Goal: Task Accomplishment & Management: Manage account settings

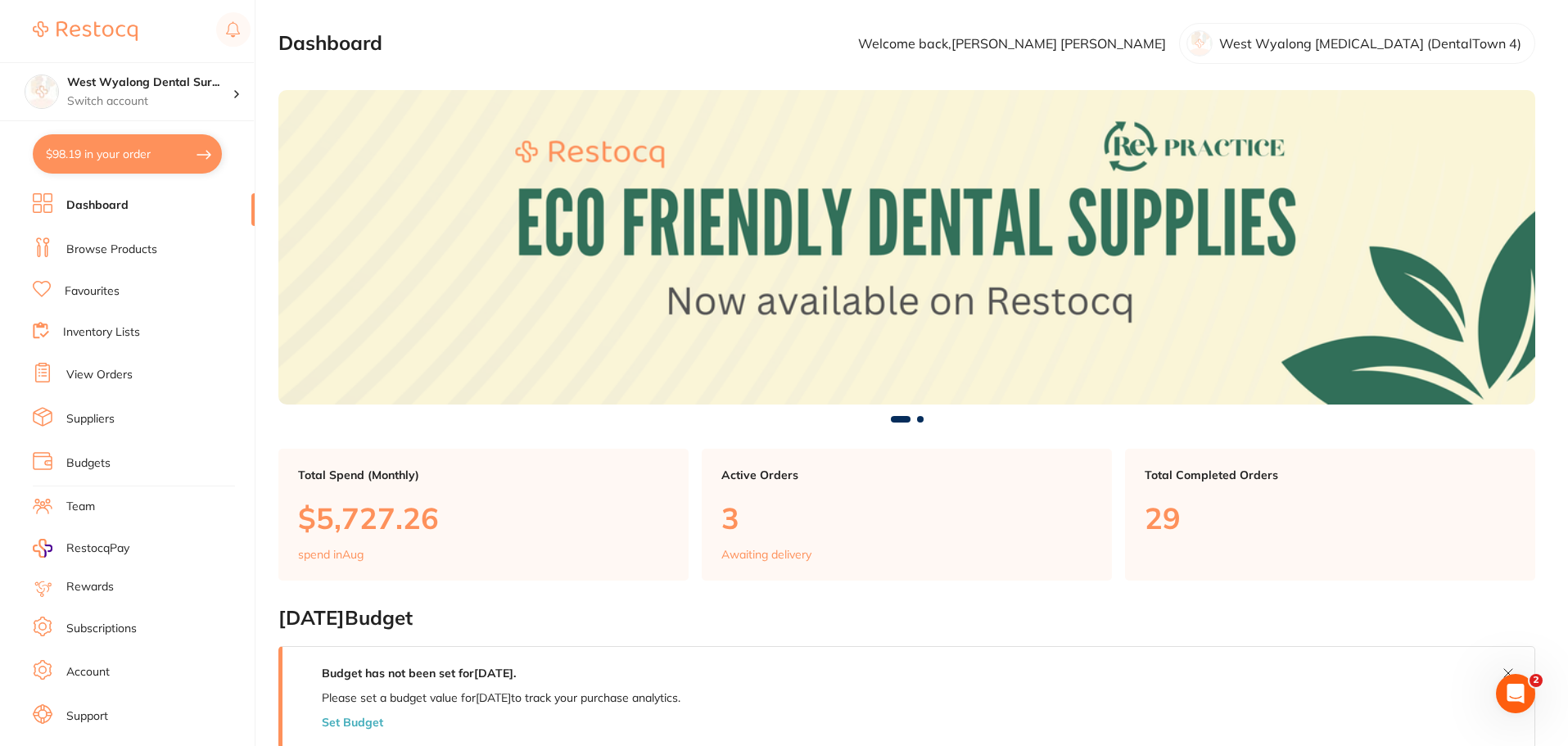
click at [88, 378] on link "View Orders" at bounding box center [99, 375] width 66 height 16
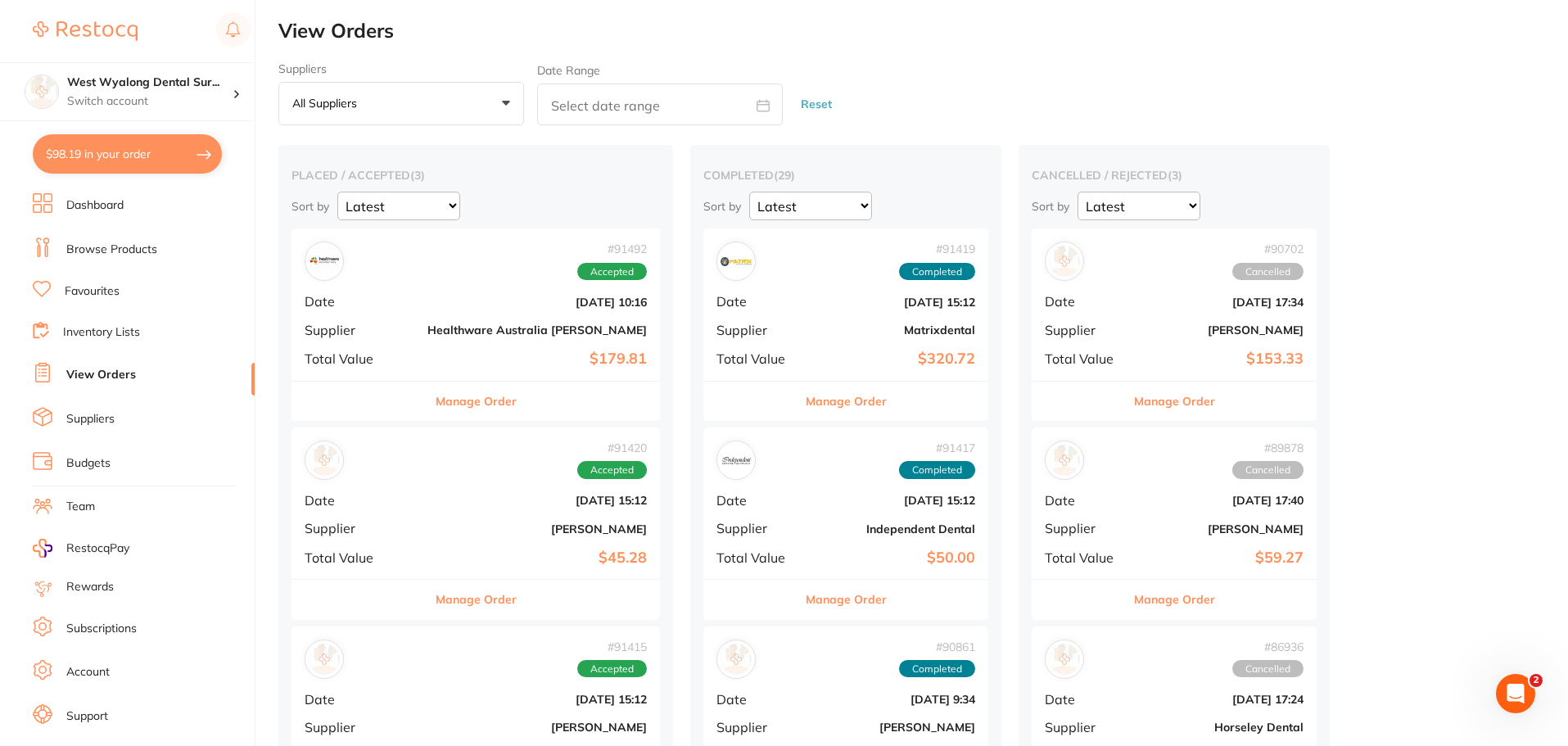
click at [811, 336] on b "Matrixdental" at bounding box center [893, 330] width 163 height 13
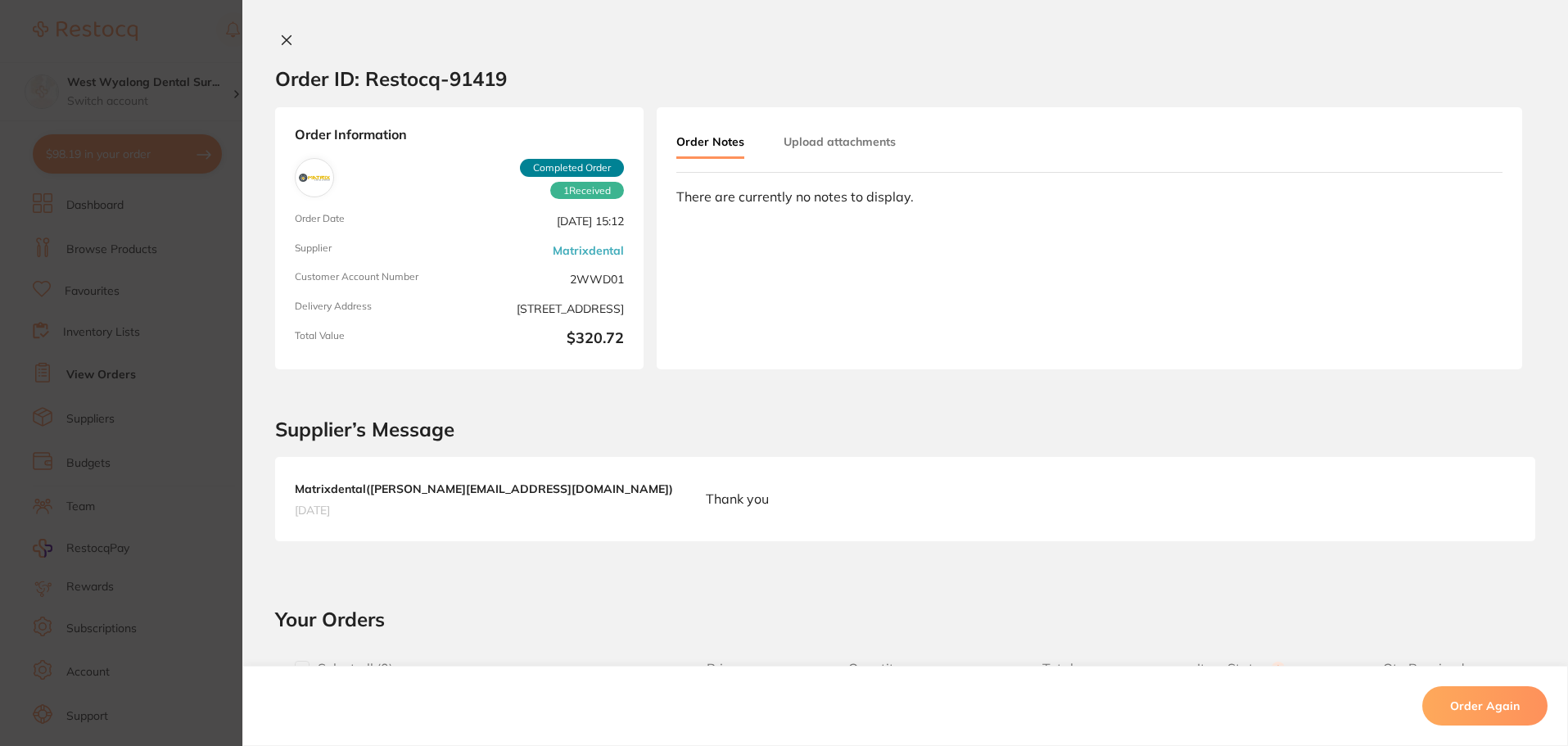
click at [283, 41] on icon at bounding box center [286, 39] width 9 height 9
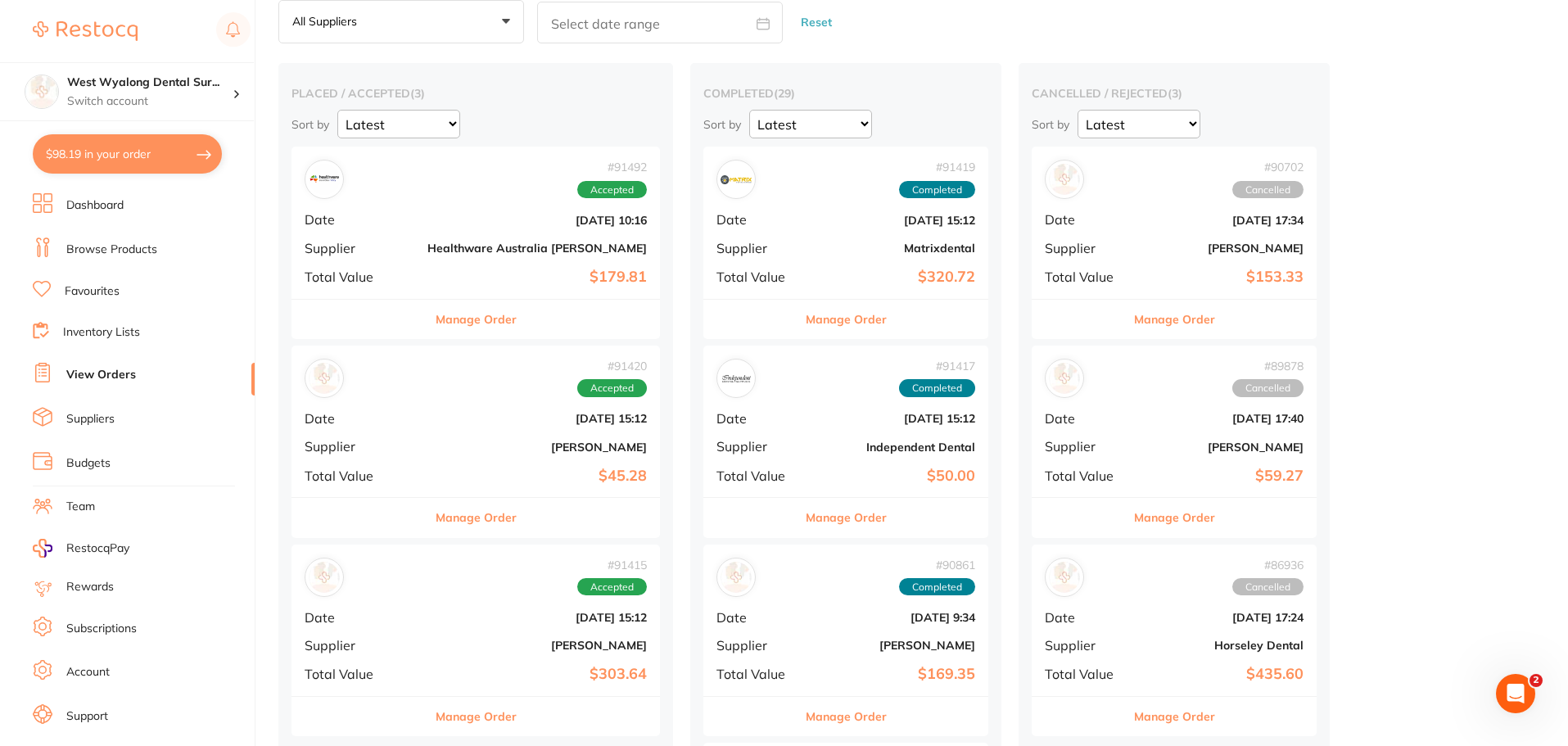
scroll to position [163, 0]
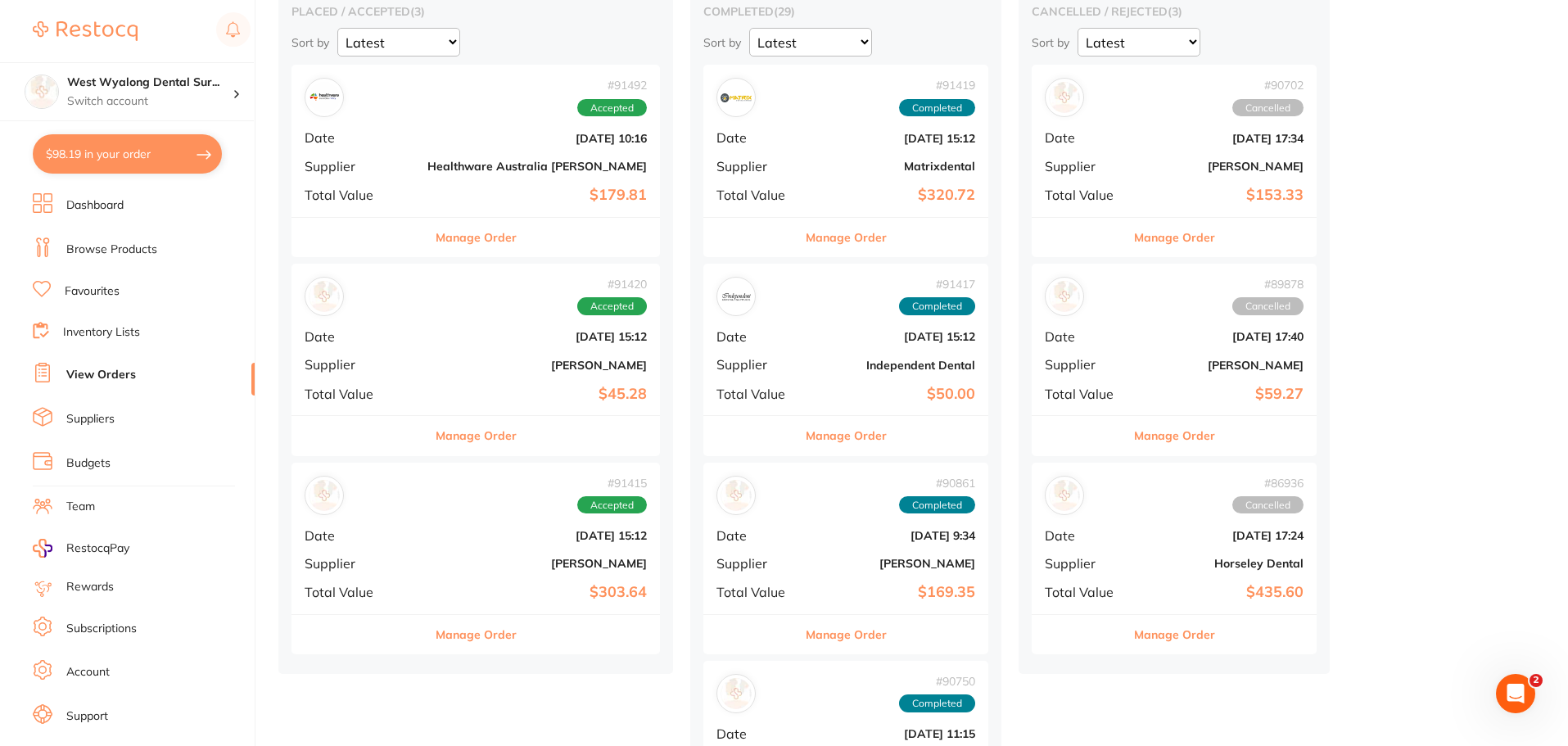
click at [423, 174] on div "# 91492 Accepted Date [DATE] 10:16 Supplier Healthware [GEOGRAPHIC_DATA] [PERSO…" at bounding box center [475, 140] width 368 height 152
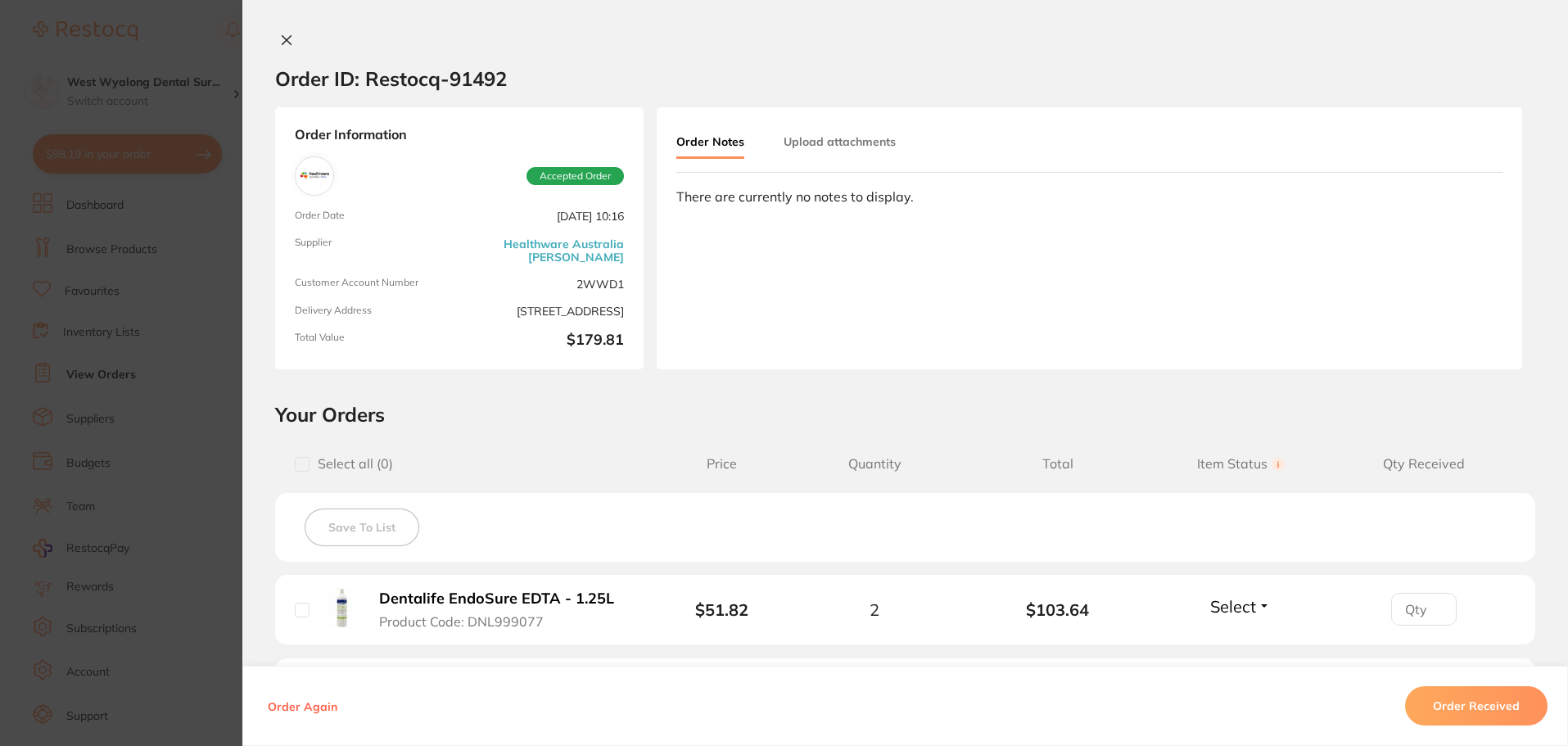
click at [287, 41] on icon at bounding box center [286, 40] width 13 height 13
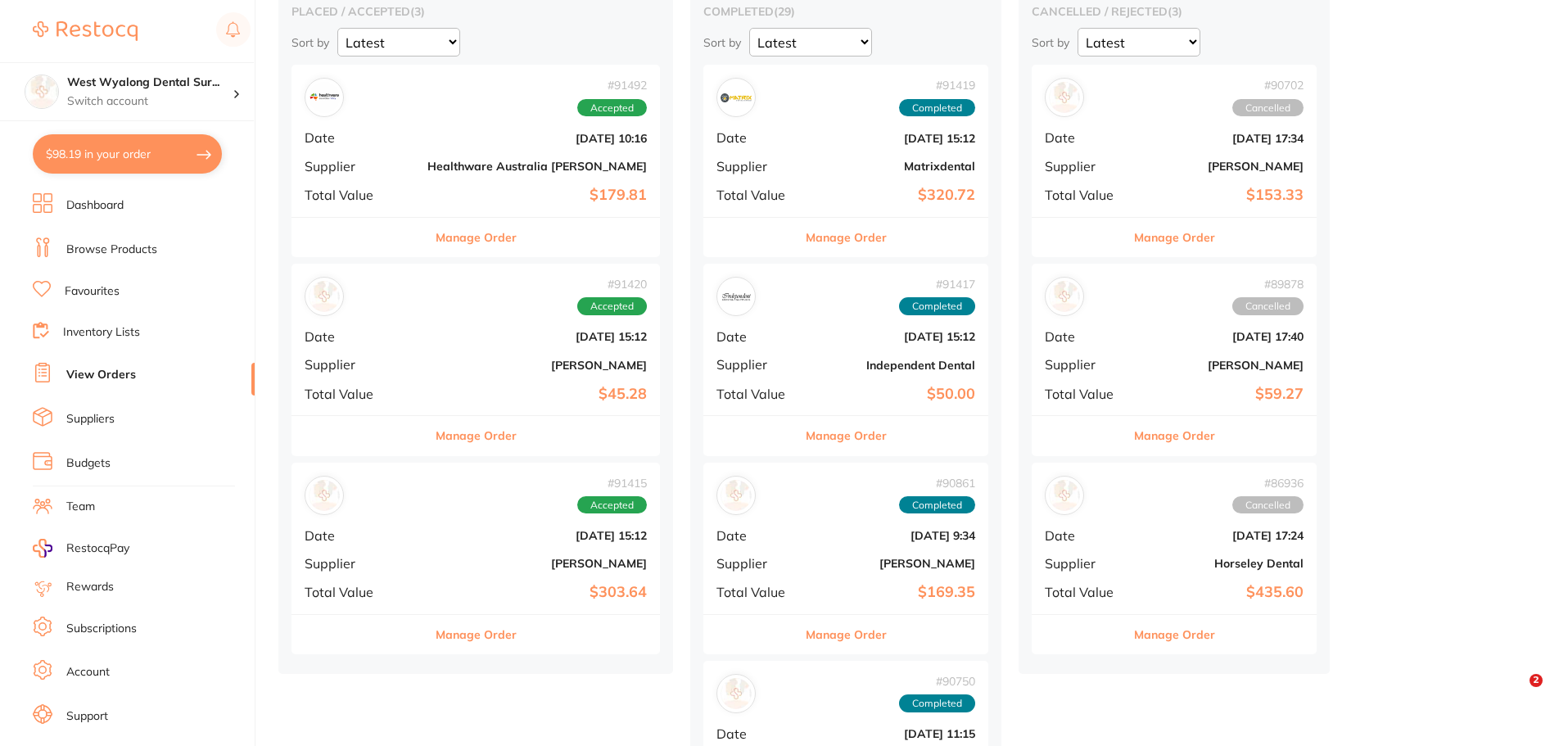
click at [451, 329] on div "# 91420 Accepted Date [DATE] 15:12 Supplier [PERSON_NAME] Total Value $45.28" at bounding box center [475, 339] width 368 height 152
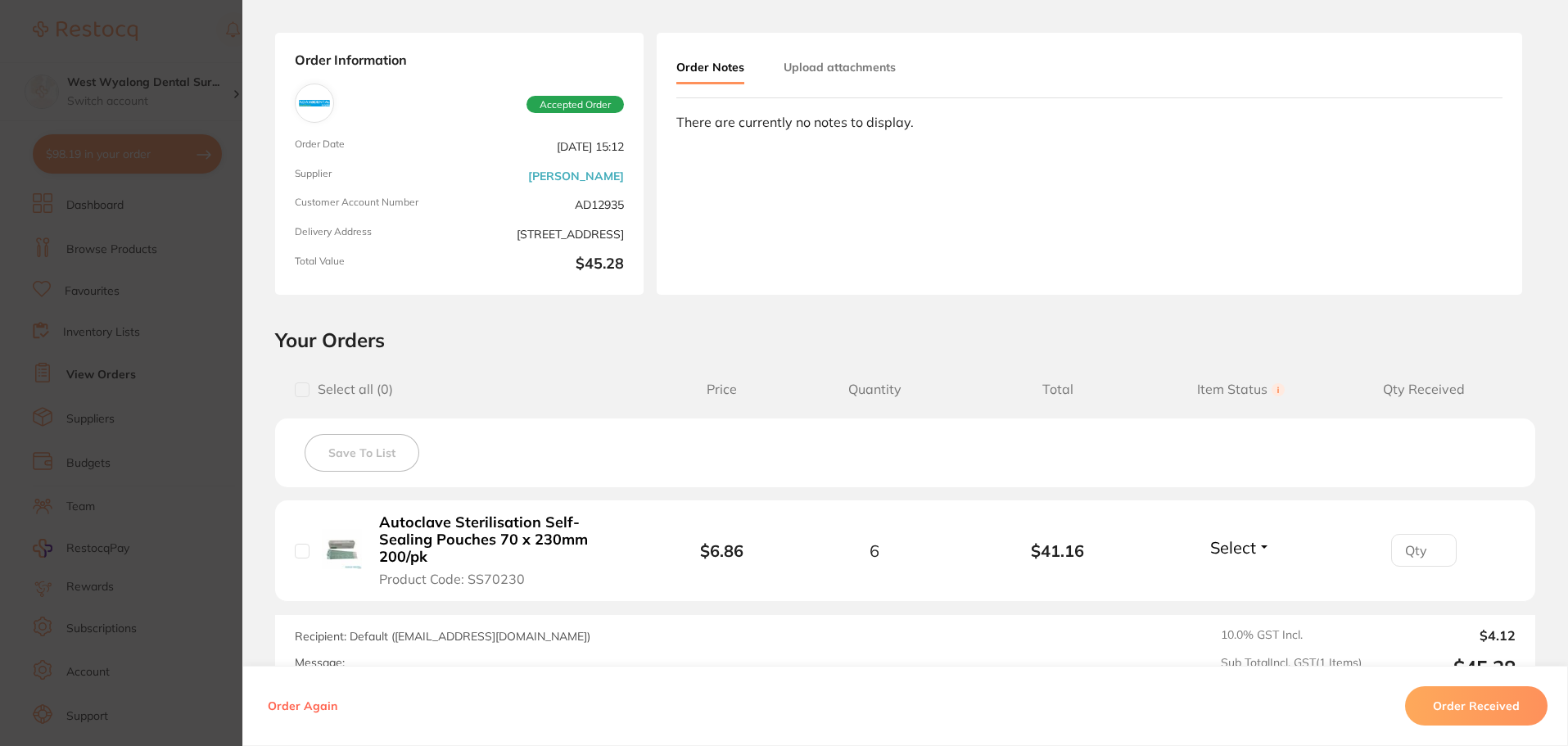
scroll to position [246, 0]
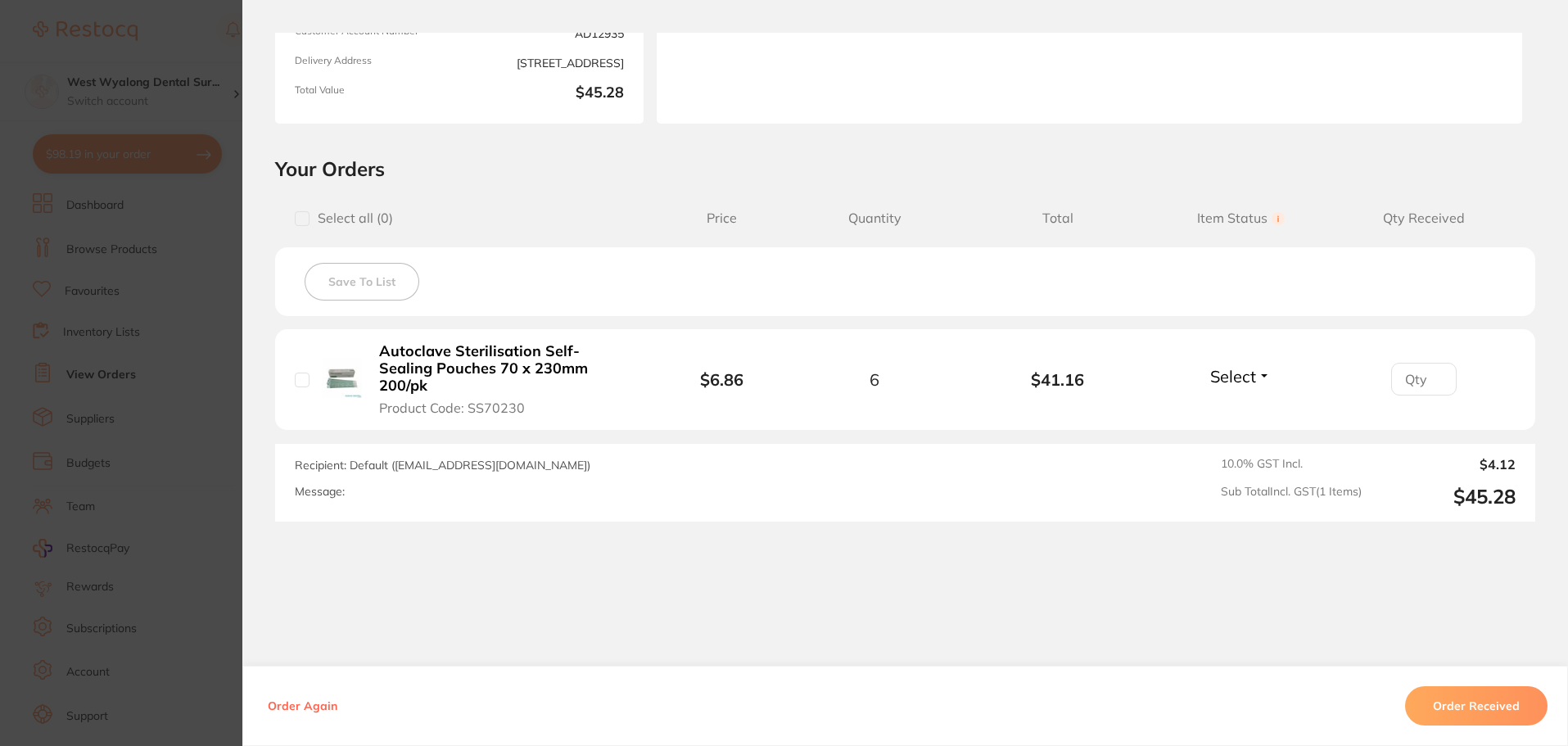
click at [295, 382] on input "checkbox" at bounding box center [302, 380] width 14 height 14
checkbox input "true"
click at [1457, 701] on button "Order Received" at bounding box center [1477, 706] width 142 height 39
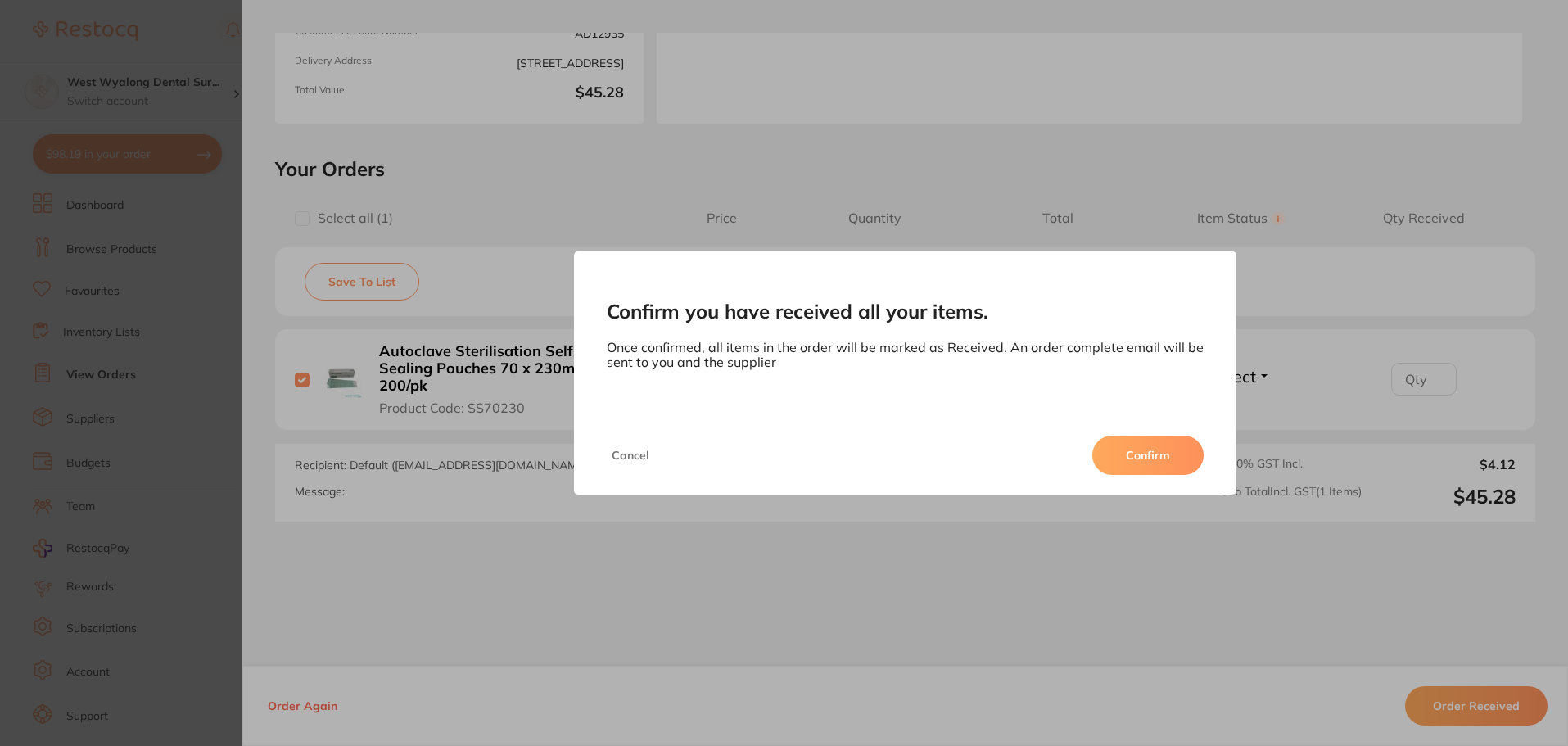
click at [1148, 461] on button "Confirm" at bounding box center [1148, 455] width 112 height 39
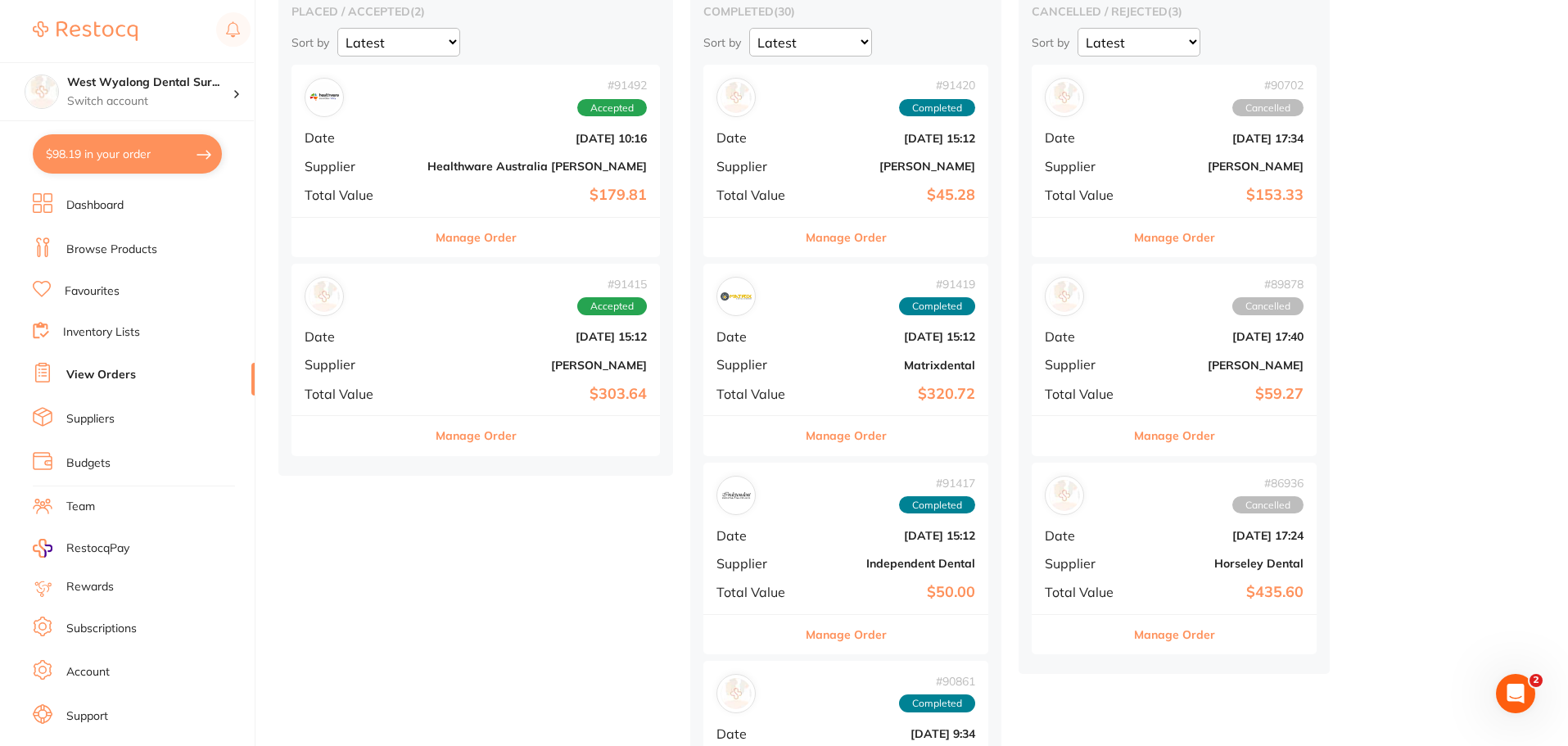
click at [415, 356] on div "# 91415 Accepted Date [DATE] 15:12 Supplier [PERSON_NAME] Total Value $303.64" at bounding box center [475, 339] width 368 height 152
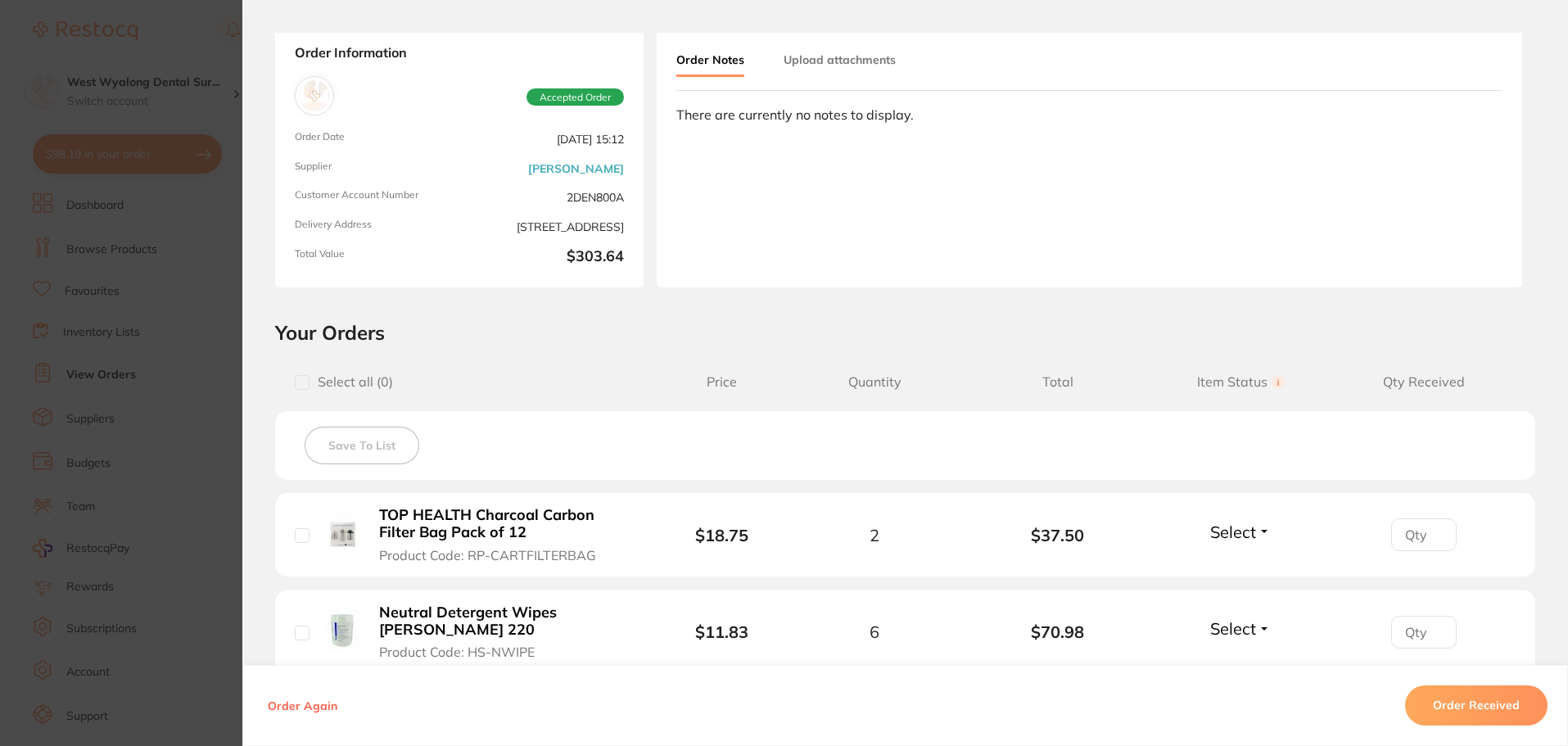
click at [130, 109] on section "Order ID: Restocq- 91415 Order Information Accepted Order Order Date [DATE] 15:…" at bounding box center [784, 373] width 1568 height 746
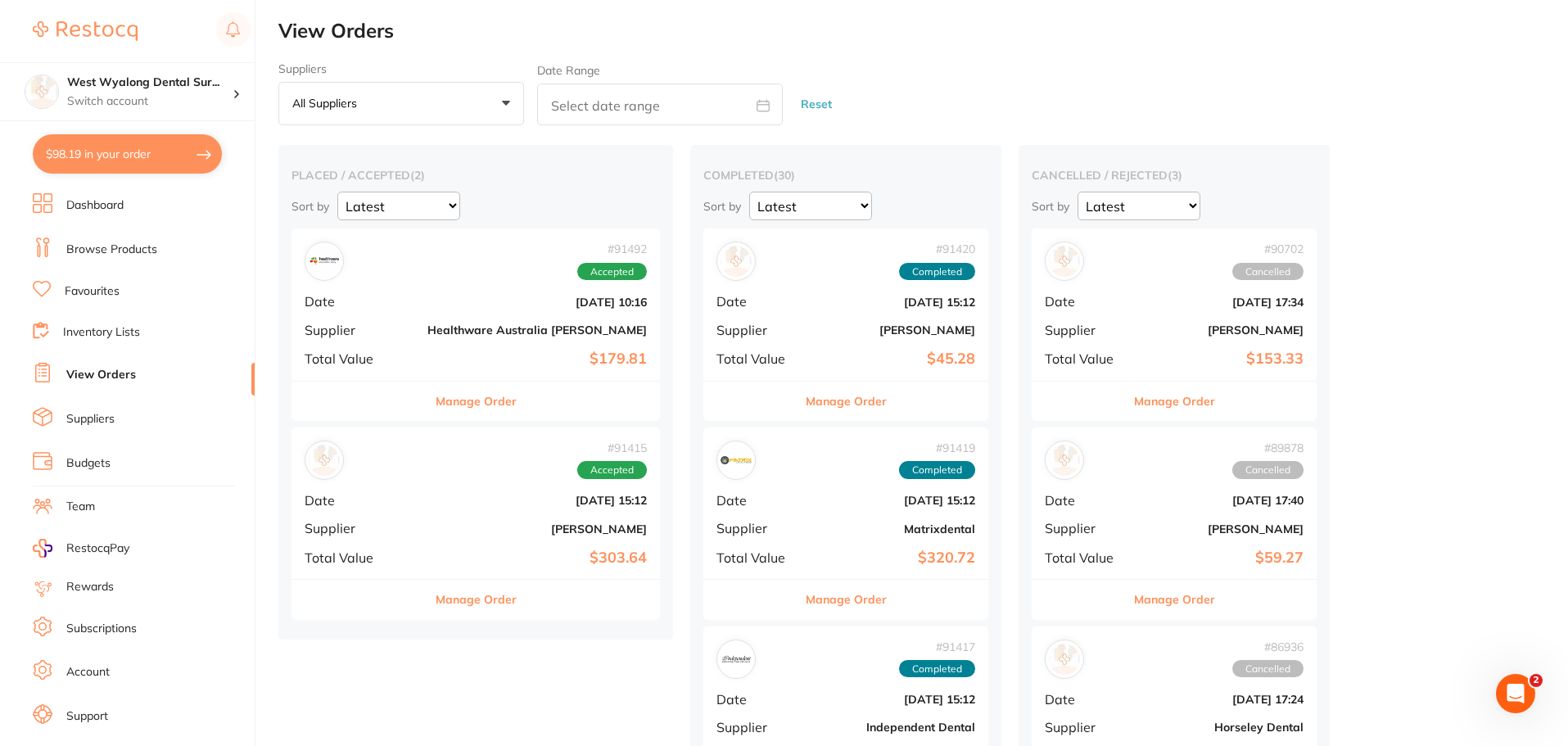
click at [408, 546] on div "# 91415 Accepted Date [DATE] 15:12 Supplier [PERSON_NAME] Total Value $303.64" at bounding box center [475, 504] width 368 height 152
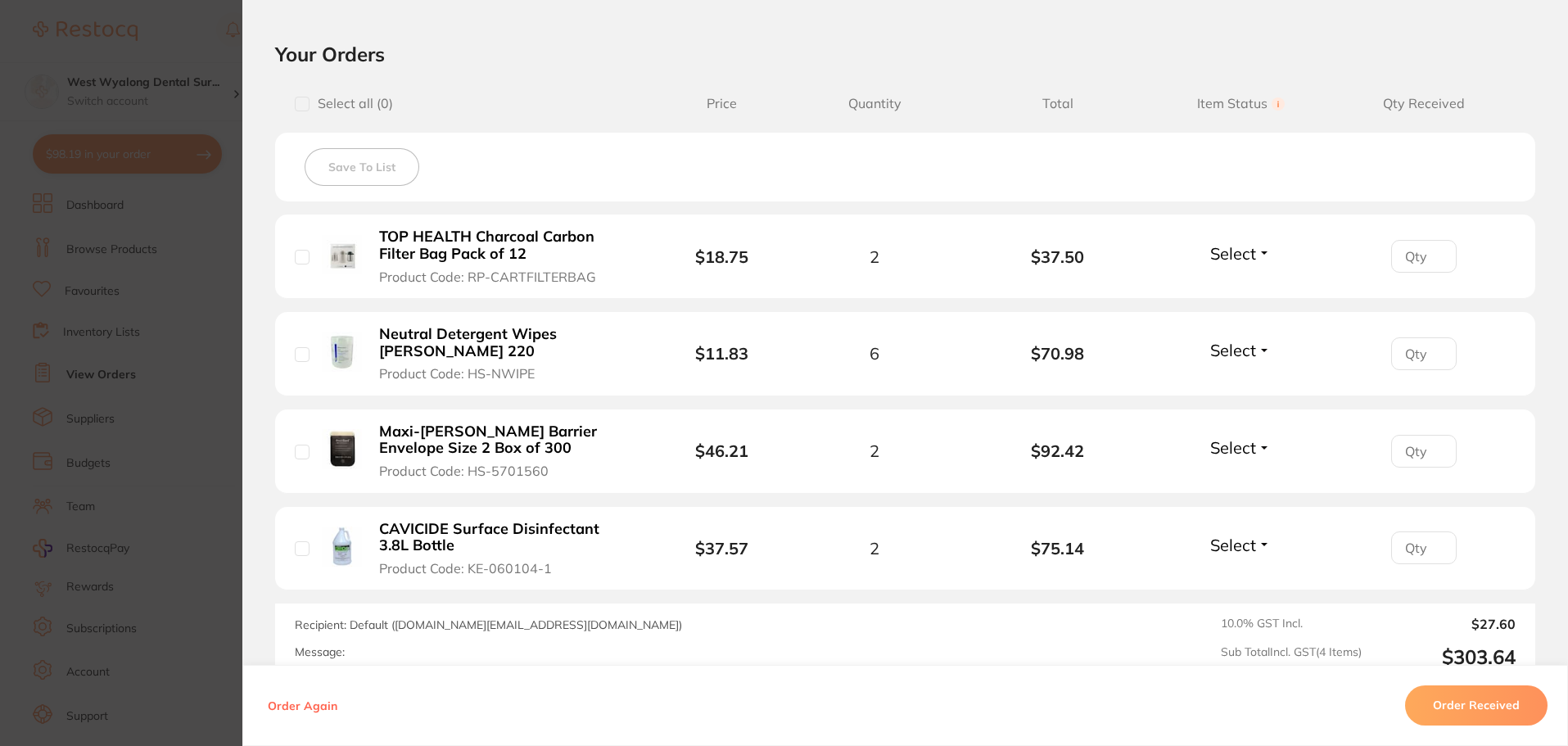
scroll to position [410, 0]
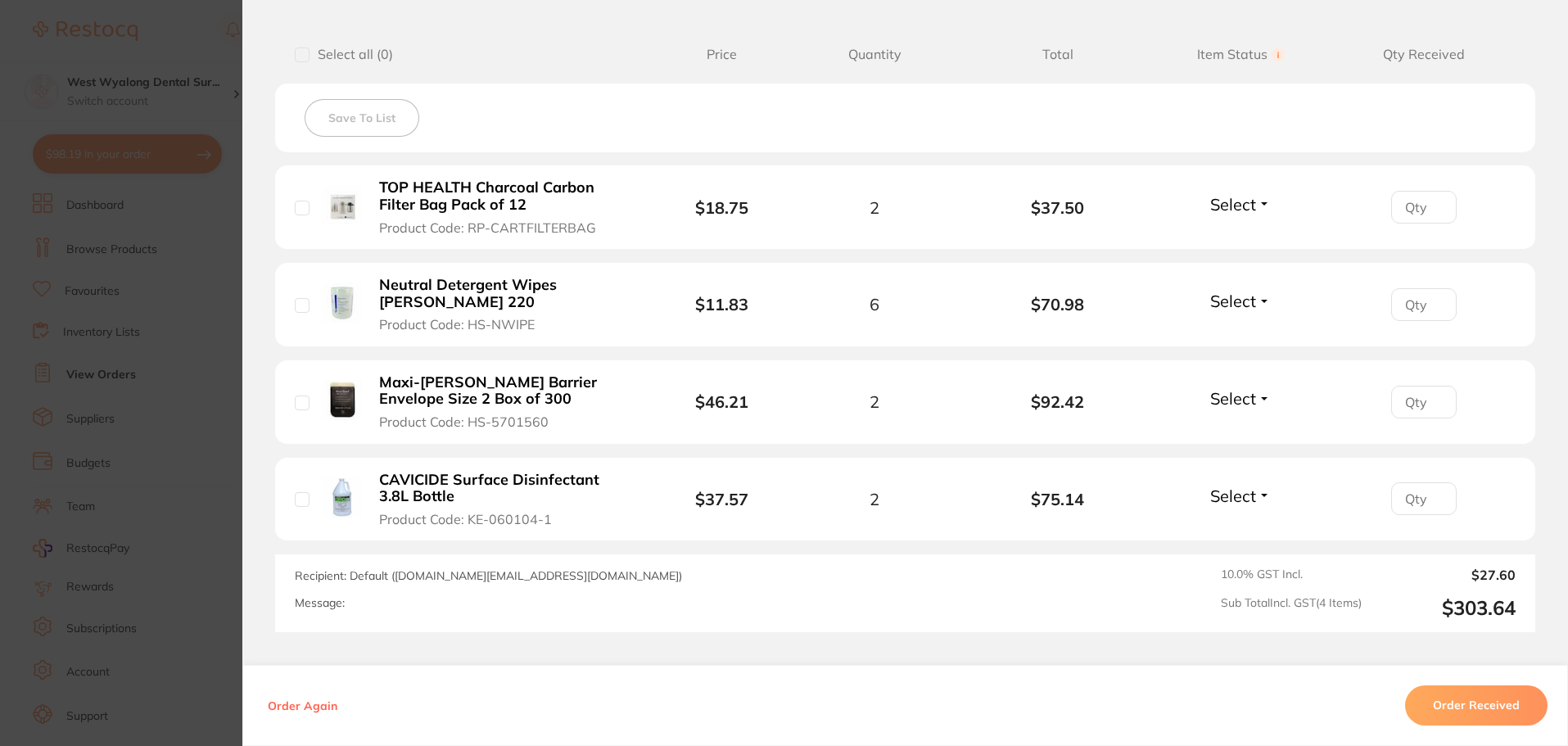
click at [301, 209] on input "checkbox" at bounding box center [302, 208] width 14 height 14
checkbox input "true"
drag, startPoint x: 299, startPoint y: 305, endPoint x: 301, endPoint y: 317, distance: 12.2
click at [298, 307] on input "checkbox" at bounding box center [302, 305] width 14 height 14
checkbox input "true"
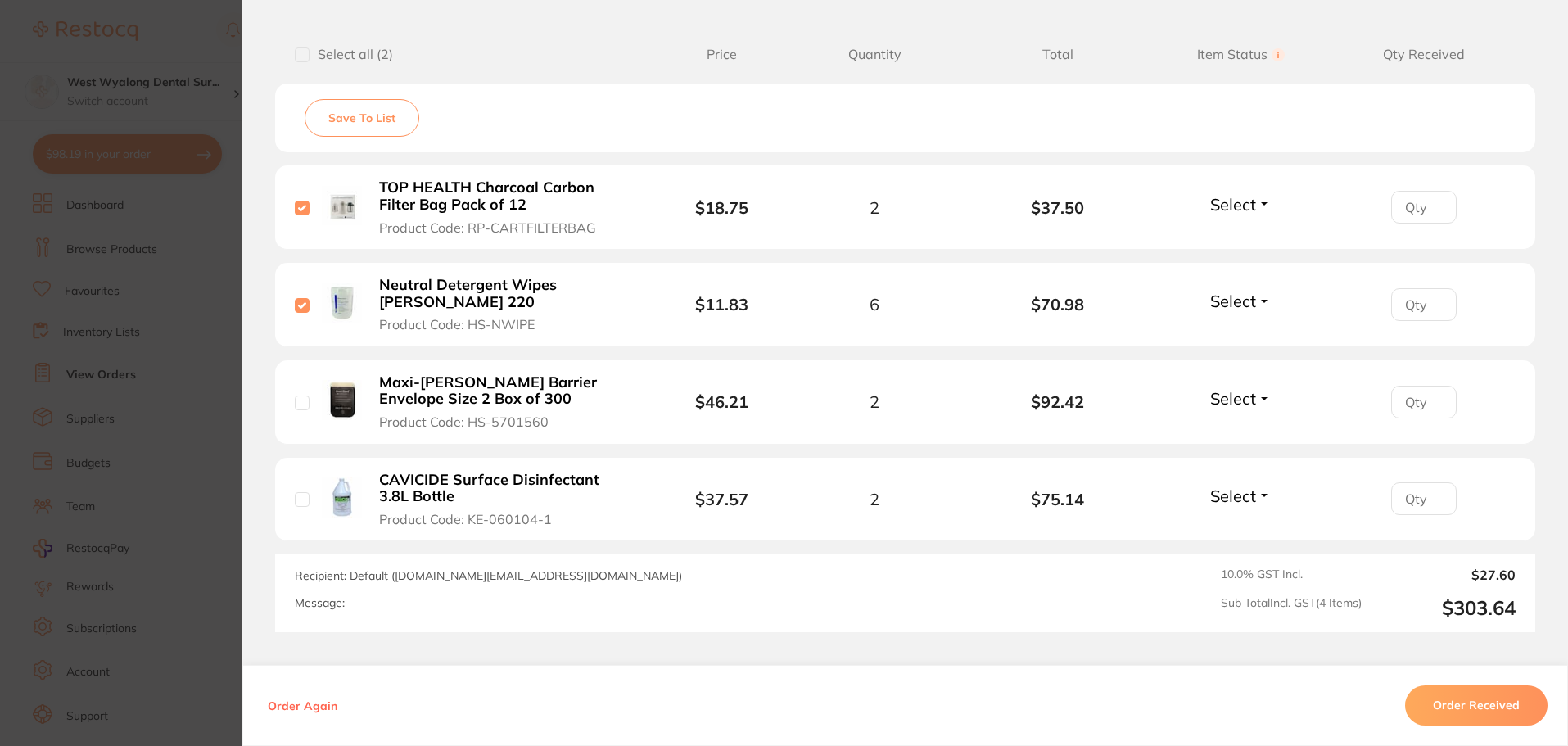
click at [295, 400] on input "checkbox" at bounding box center [302, 402] width 14 height 14
checkbox input "true"
click at [298, 500] on input "checkbox" at bounding box center [302, 499] width 14 height 14
checkbox input "true"
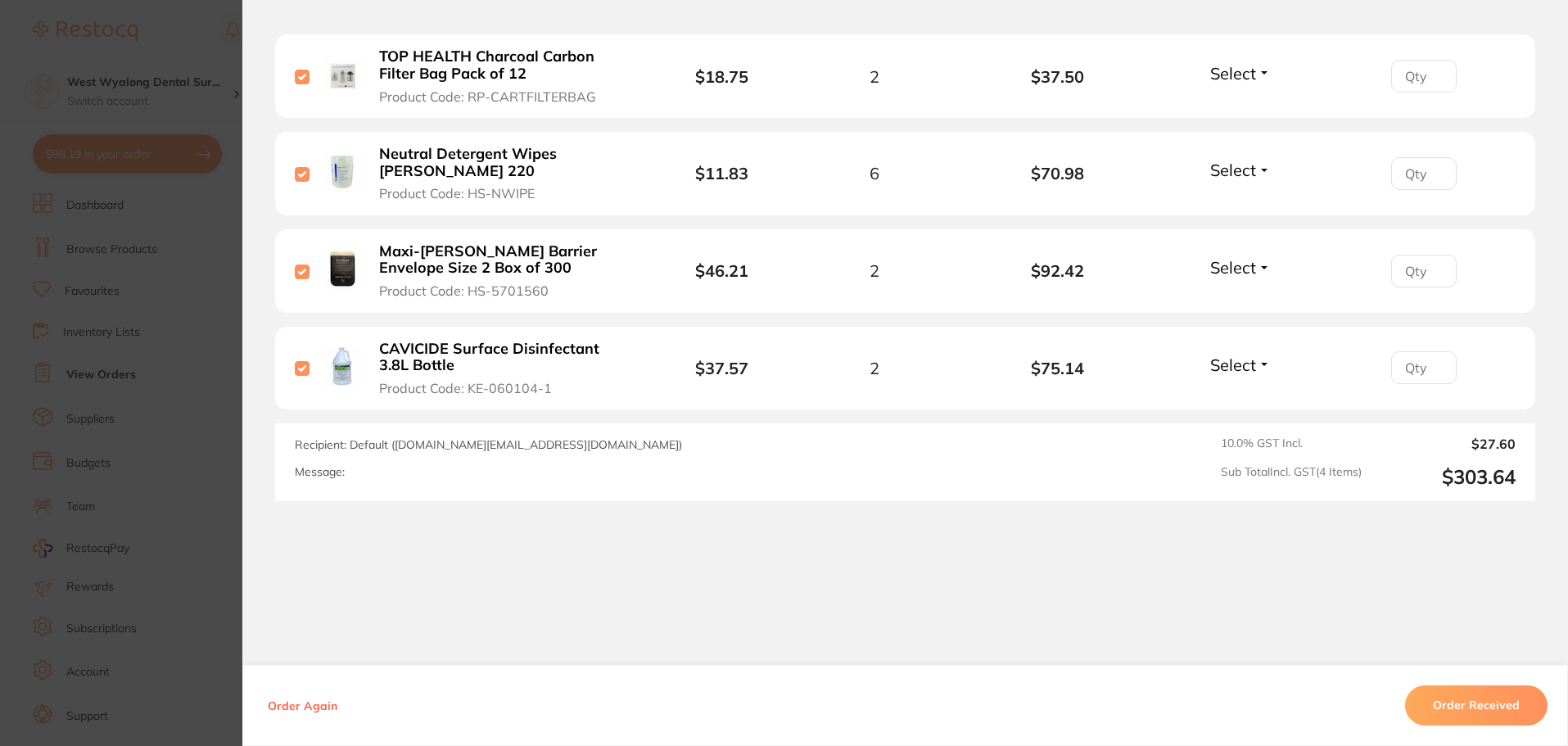
click at [1478, 706] on button "Order Received" at bounding box center [1477, 705] width 142 height 39
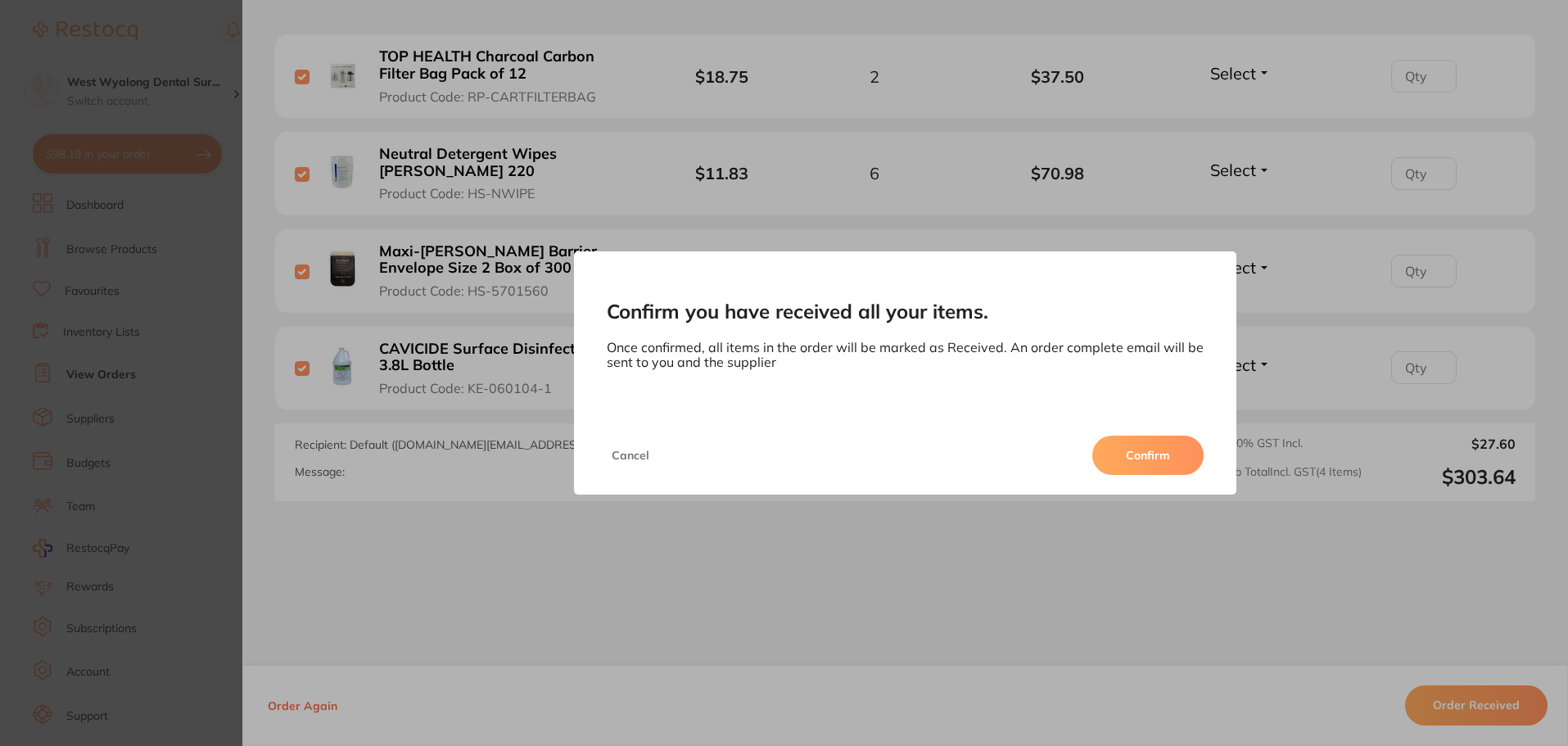
click at [1151, 455] on button "Confirm" at bounding box center [1148, 455] width 112 height 39
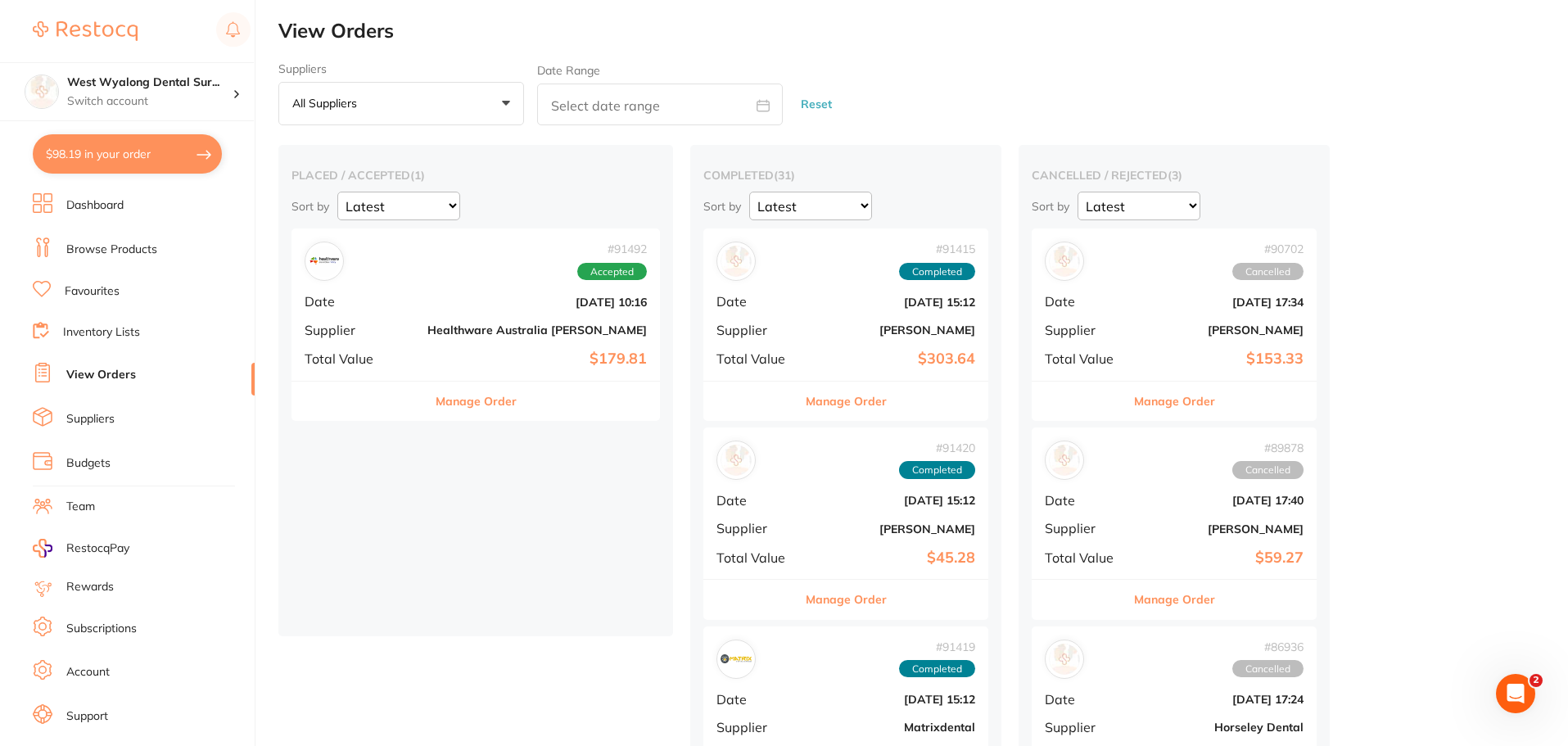
click at [119, 163] on button "$98.19 in your order" at bounding box center [127, 154] width 189 height 39
checkbox input "true"
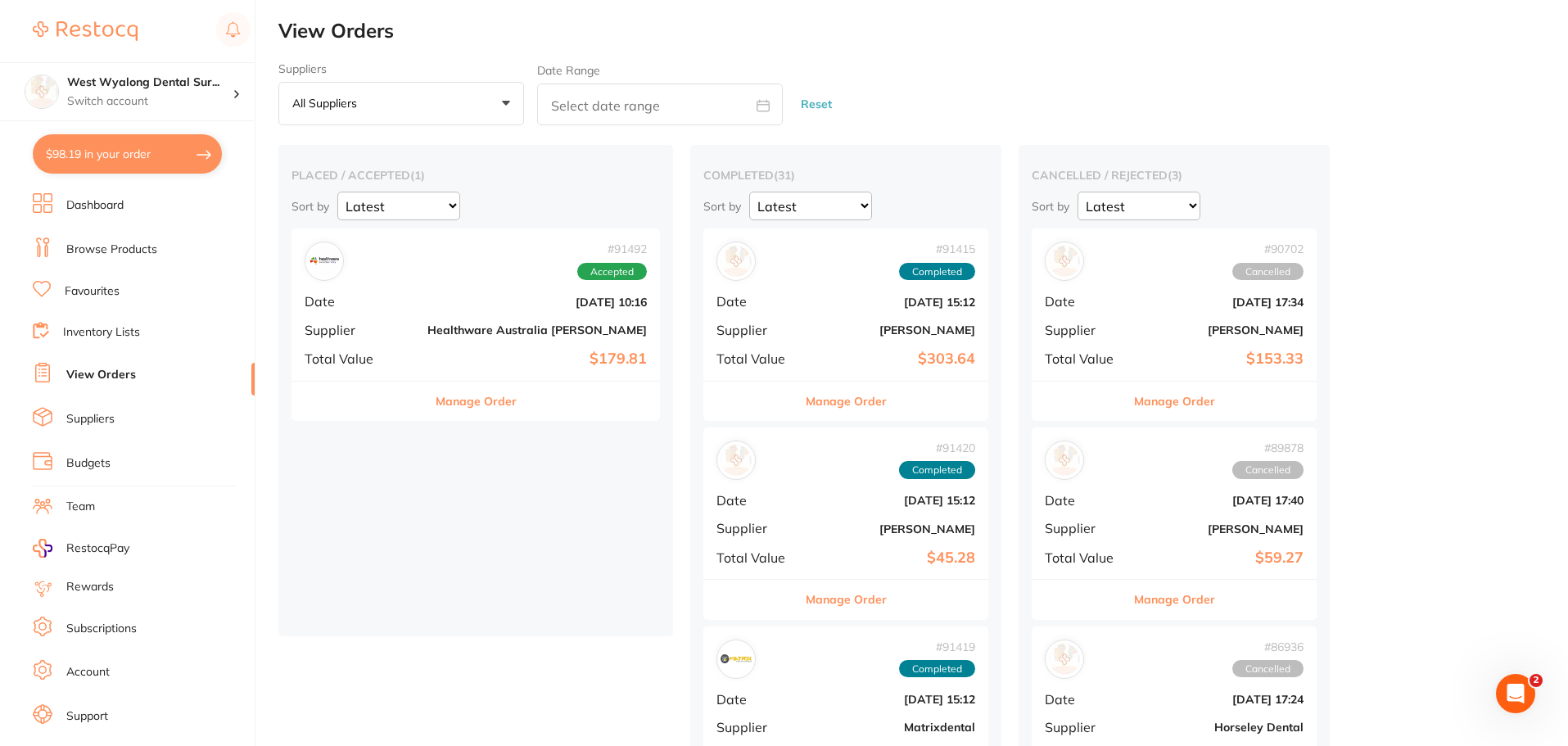
checkbox input "true"
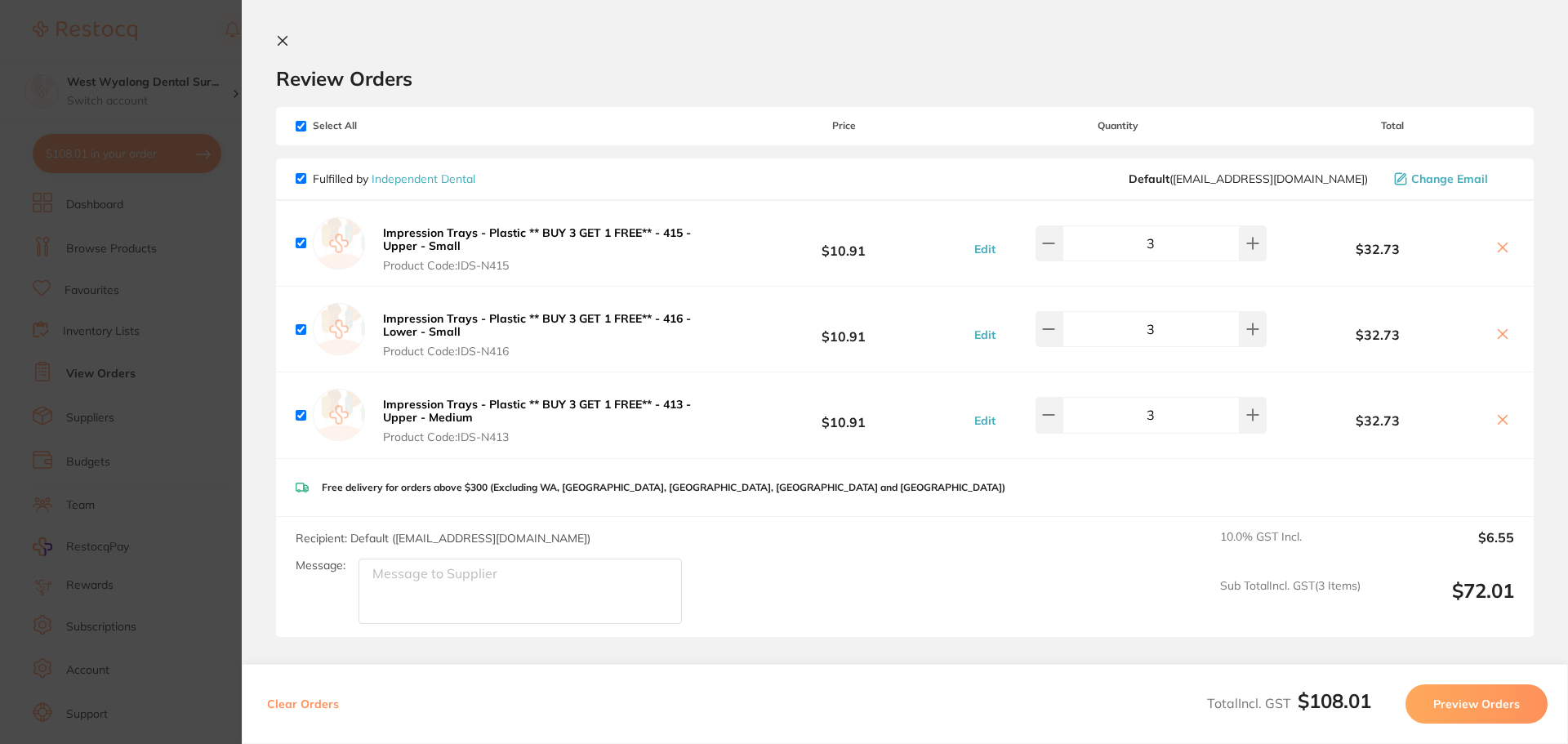
click at [424, 237] on b "Impression Trays - Plastic ** BUY 3 GET 1 FREE** - 415 - Upper - Small" at bounding box center [537, 239] width 308 height 28
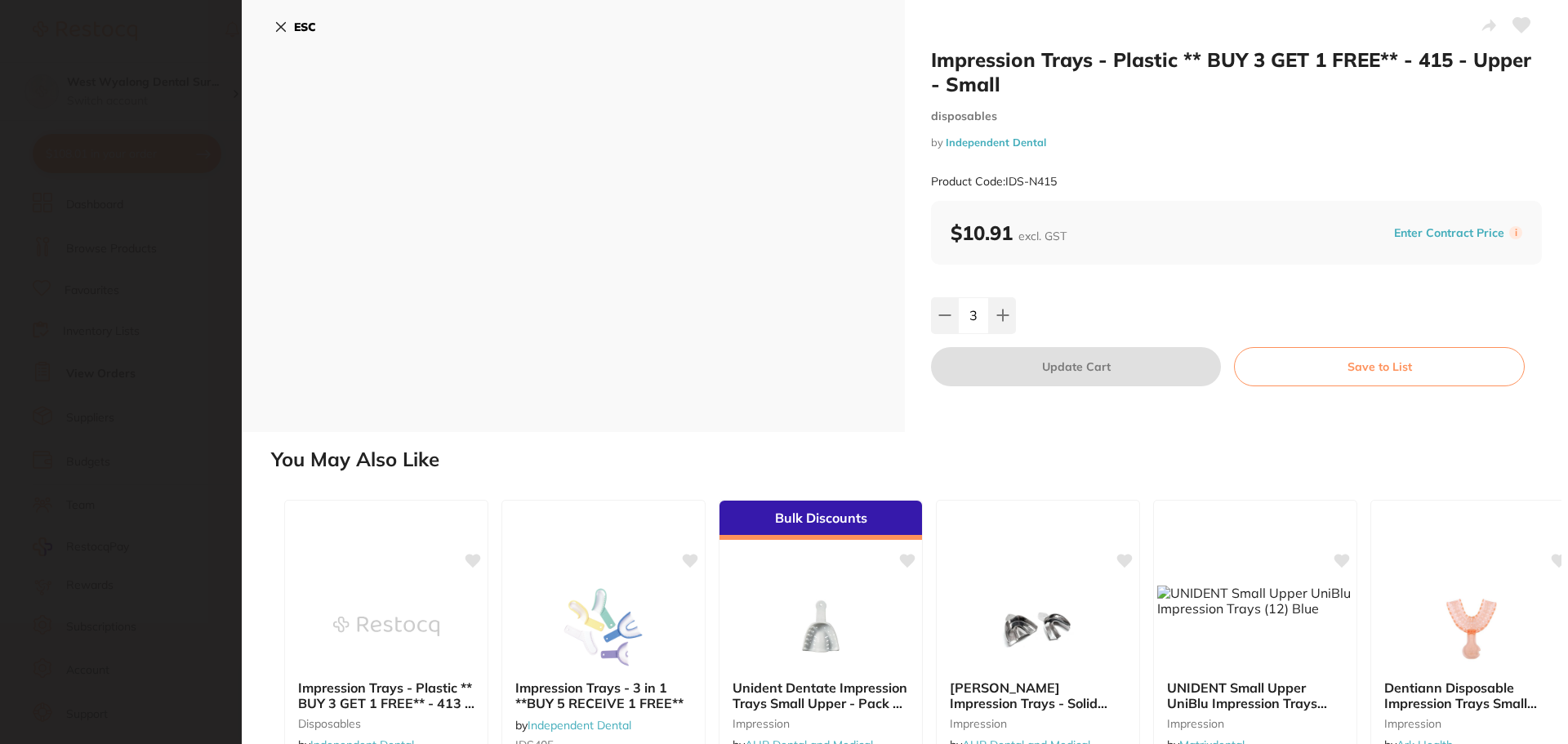
click at [286, 27] on icon at bounding box center [281, 27] width 13 height 13
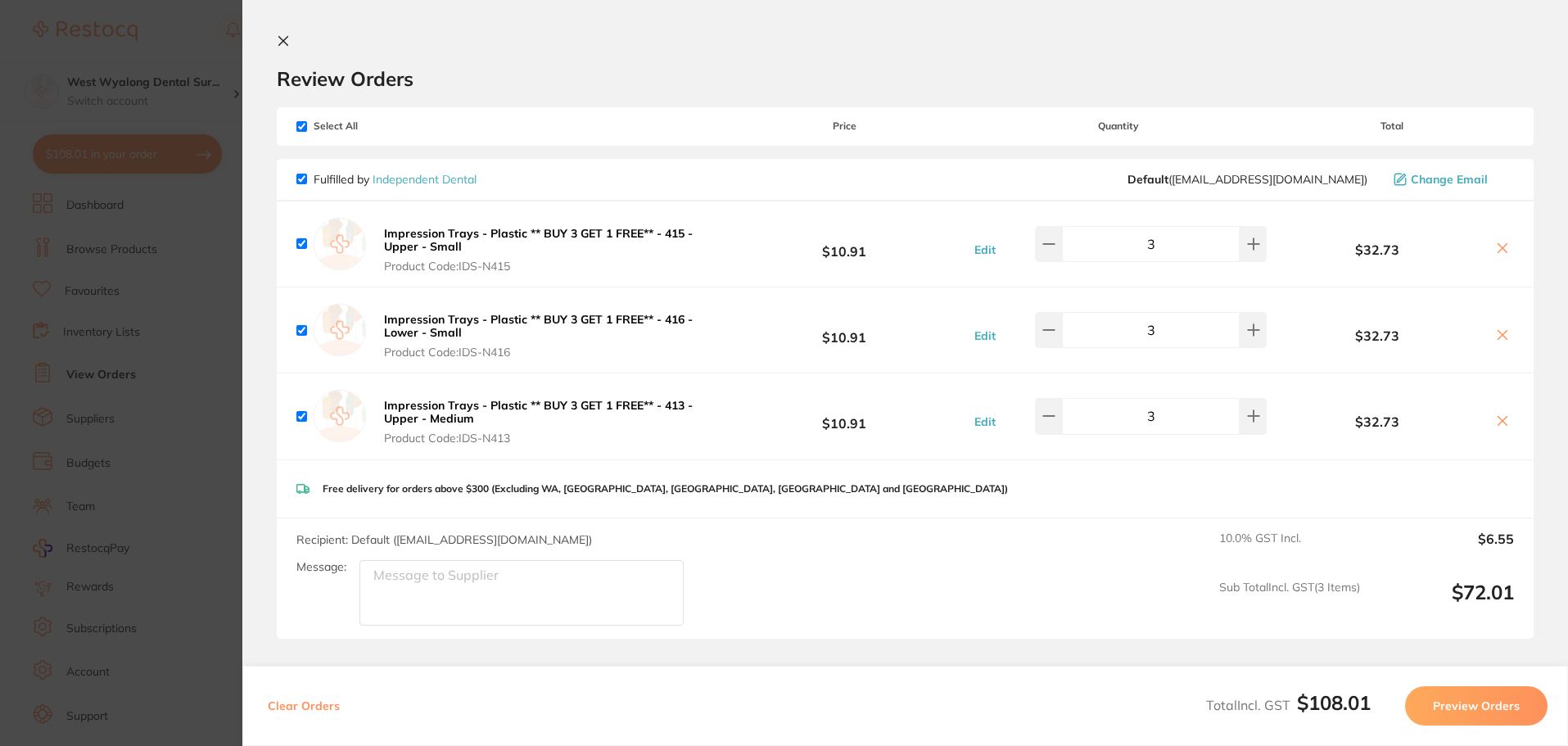
click at [277, 40] on icon at bounding box center [284, 41] width 13 height 13
